Goal: Information Seeking & Learning: Learn about a topic

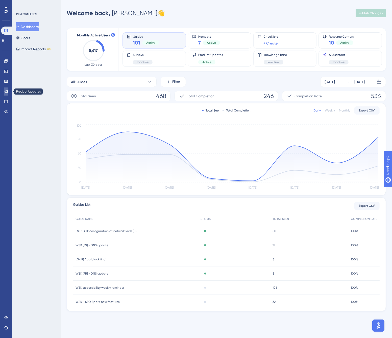
click at [4, 91] on link at bounding box center [6, 91] width 4 height 8
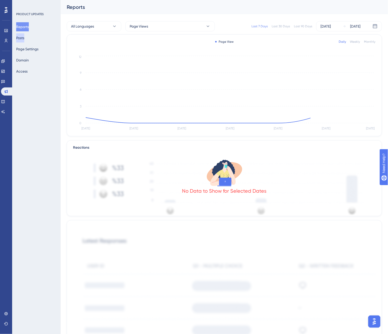
click at [24, 39] on button "Posts" at bounding box center [20, 37] width 8 height 9
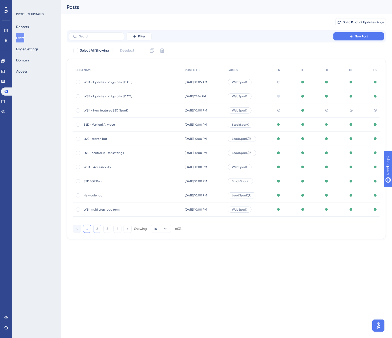
click at [95, 230] on button "2" at bounding box center [97, 229] width 8 height 8
click at [105, 229] on button "3" at bounding box center [107, 229] width 8 height 8
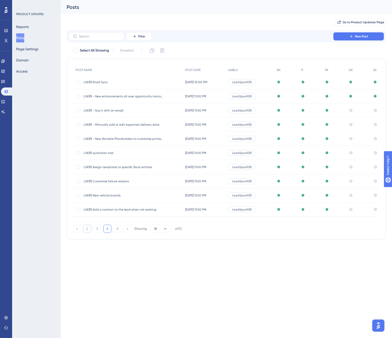
click at [86, 231] on button "1" at bounding box center [87, 229] width 8 height 8
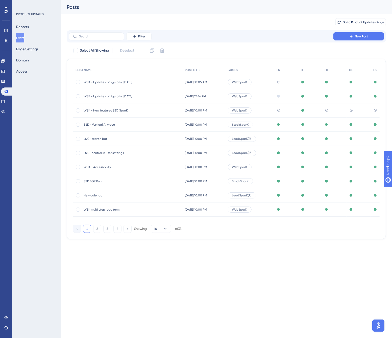
click at [93, 110] on span "WSK - New features SEO SparK" at bounding box center [124, 110] width 81 height 4
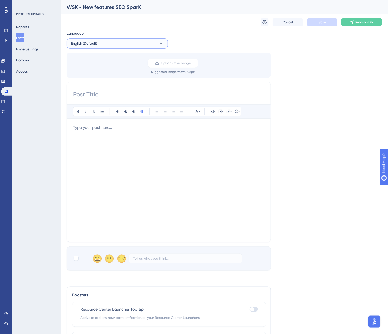
click at [104, 44] on button "English (Default)" at bounding box center [117, 43] width 101 height 10
click at [102, 70] on button "Italian Italian Published" at bounding box center [117, 69] width 95 height 10
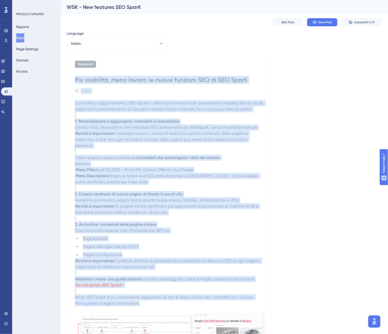
drag, startPoint x: 145, startPoint y: 222, endPoint x: 71, endPoint y: 78, distance: 161.7
click at [71, 78] on div "WebSparK Più visibilità, meno lavoro: le nuove funzioni SEO di SEO SparK [DATE]…" at bounding box center [169, 236] width 204 height 367
copy div "Lor ipsumdolor, sita consec: ad elits doeiusmo TEM in UTL EtdoL 90 magnaa 8406 …"
